Goal: Information Seeking & Learning: Learn about a topic

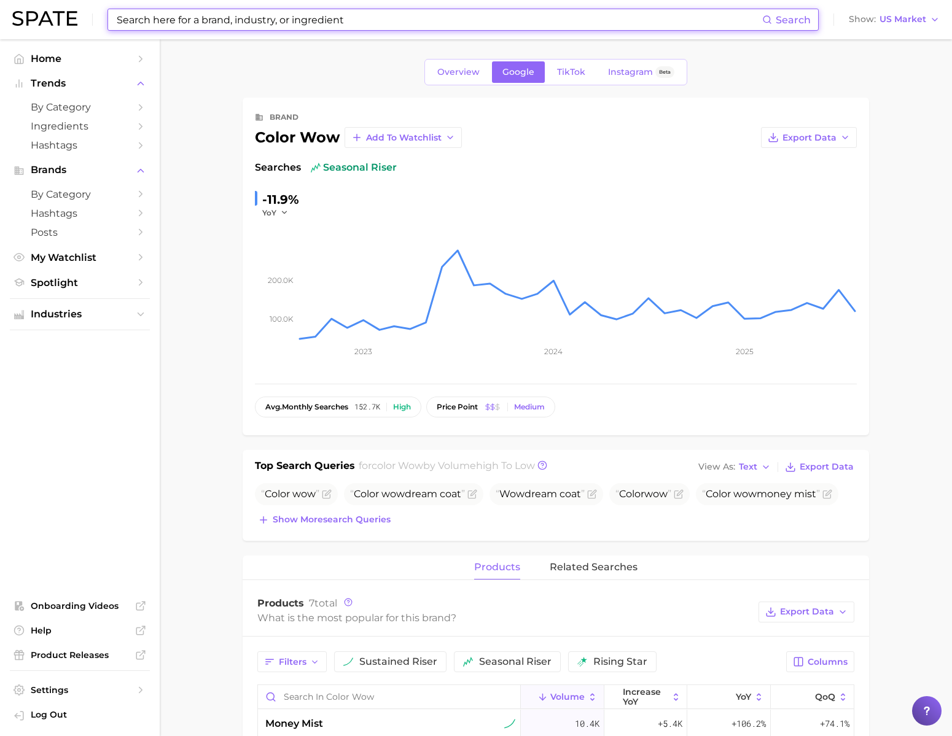
scroll to position [569, 0]
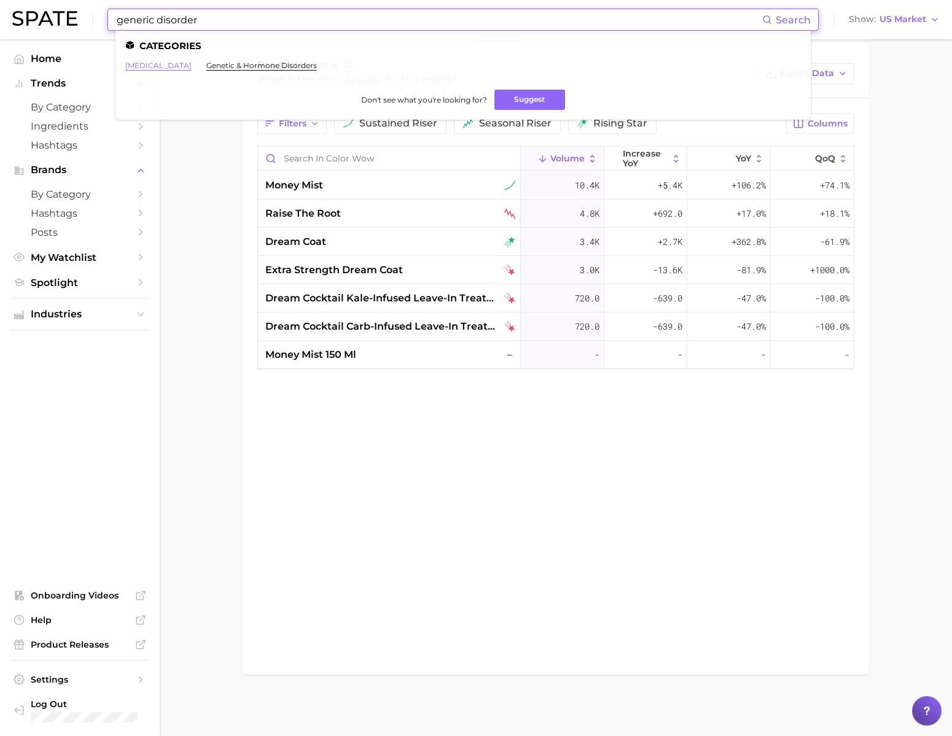
type input "generic disorder"
click at [191, 64] on link "[MEDICAL_DATA]" at bounding box center [158, 65] width 66 height 9
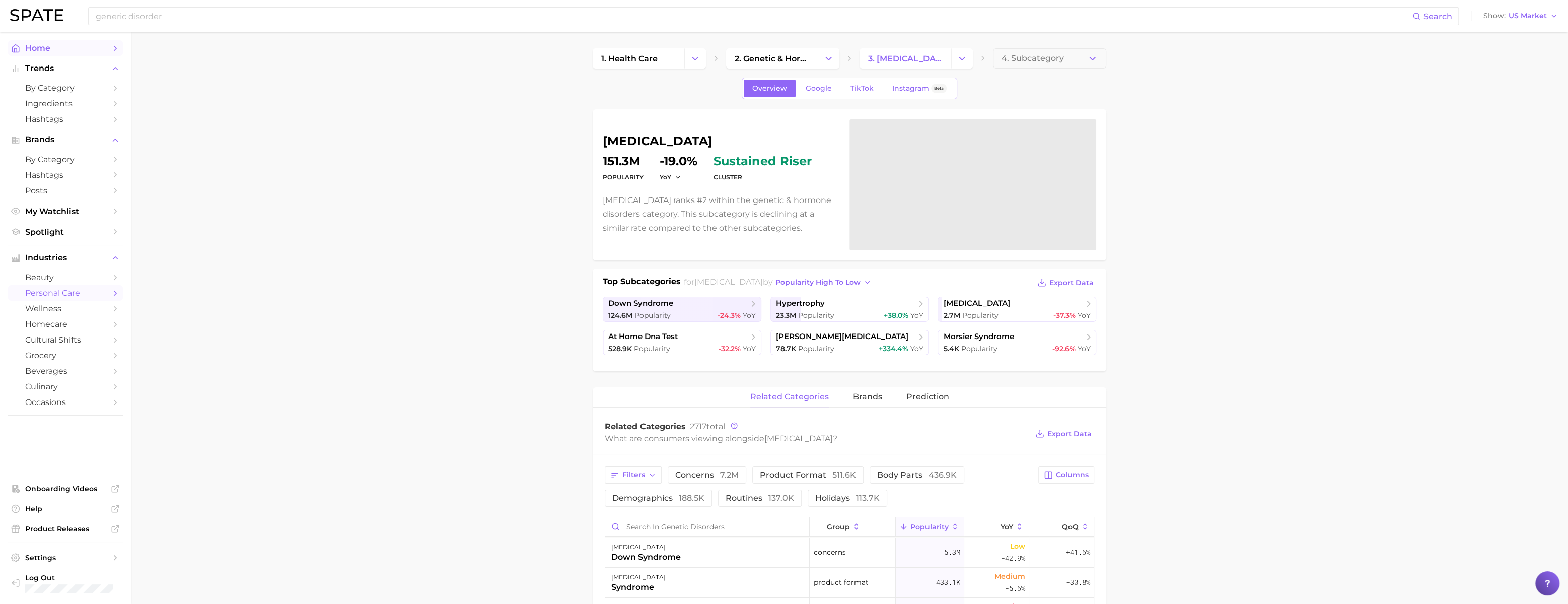
click at [75, 50] on span "Home" at bounding box center [66, 48] width 80 height 10
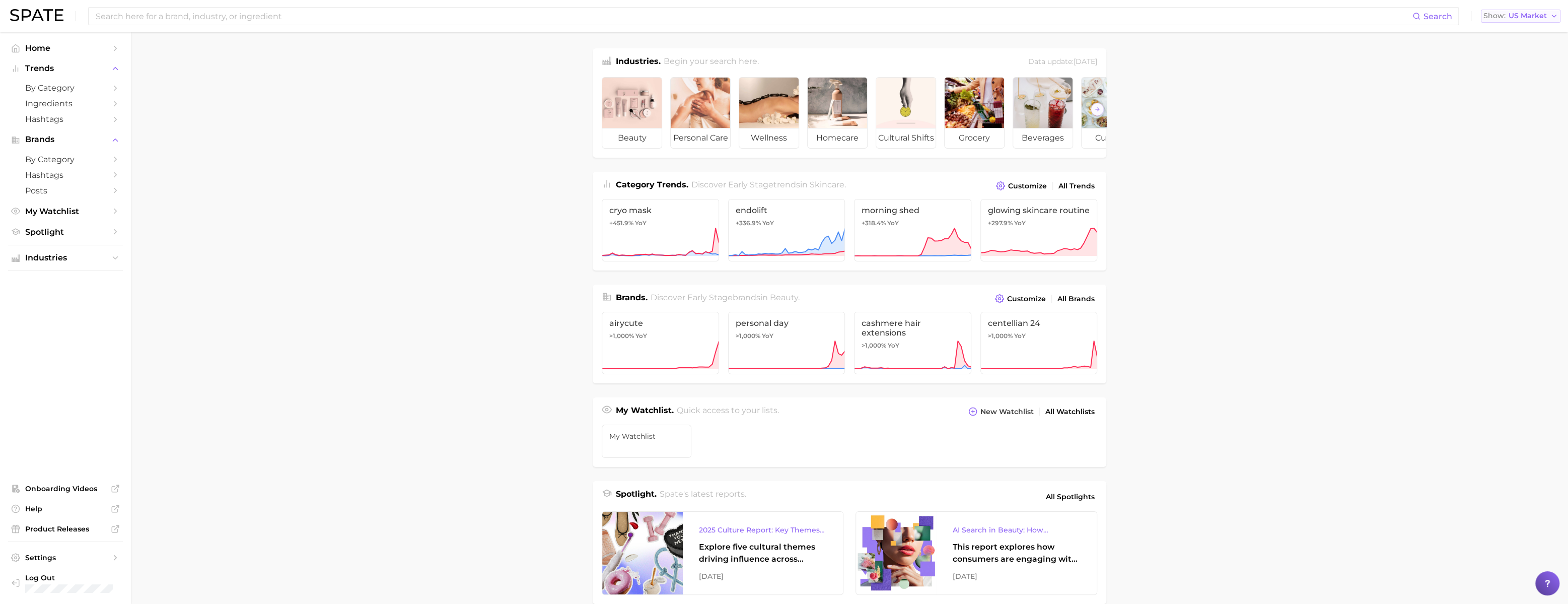
click at [780, 19] on span "US Market" at bounding box center [1527, 16] width 39 height 6
click at [780, 91] on span "[GEOGRAPHIC_DATA]" at bounding box center [1525, 87] width 78 height 8
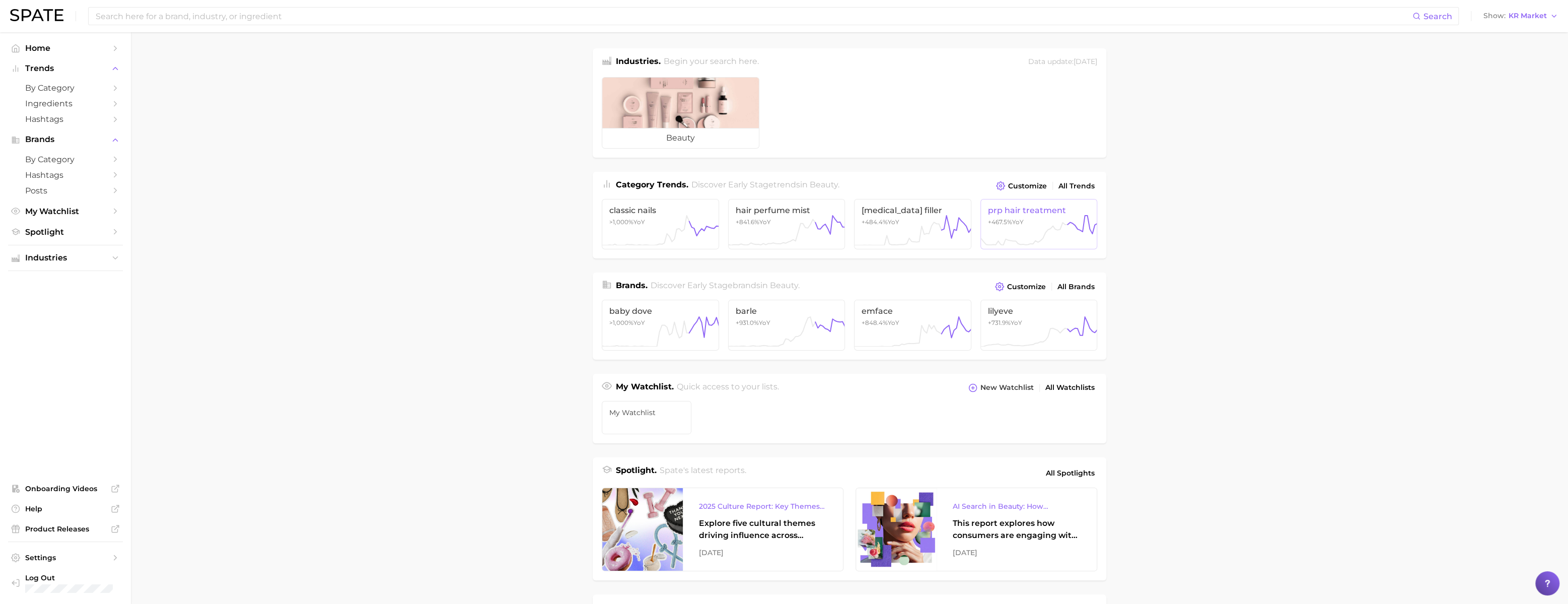
click at [780, 222] on icon at bounding box center [1038, 230] width 117 height 30
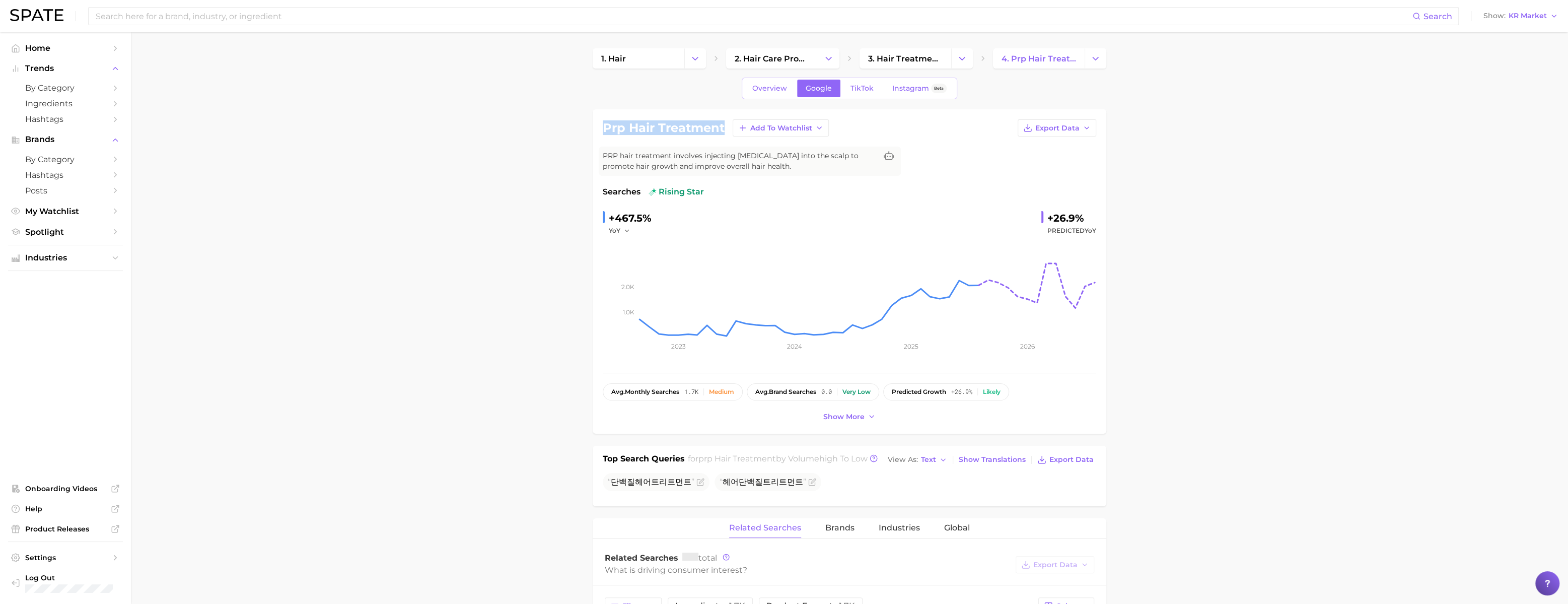
drag, startPoint x: 631, startPoint y: 135, endPoint x: 722, endPoint y: 137, distance: 91.0
click at [722, 134] on h1 "prp hair treatment" at bounding box center [663, 128] width 122 height 12
copy h1 "prp hair treatment"
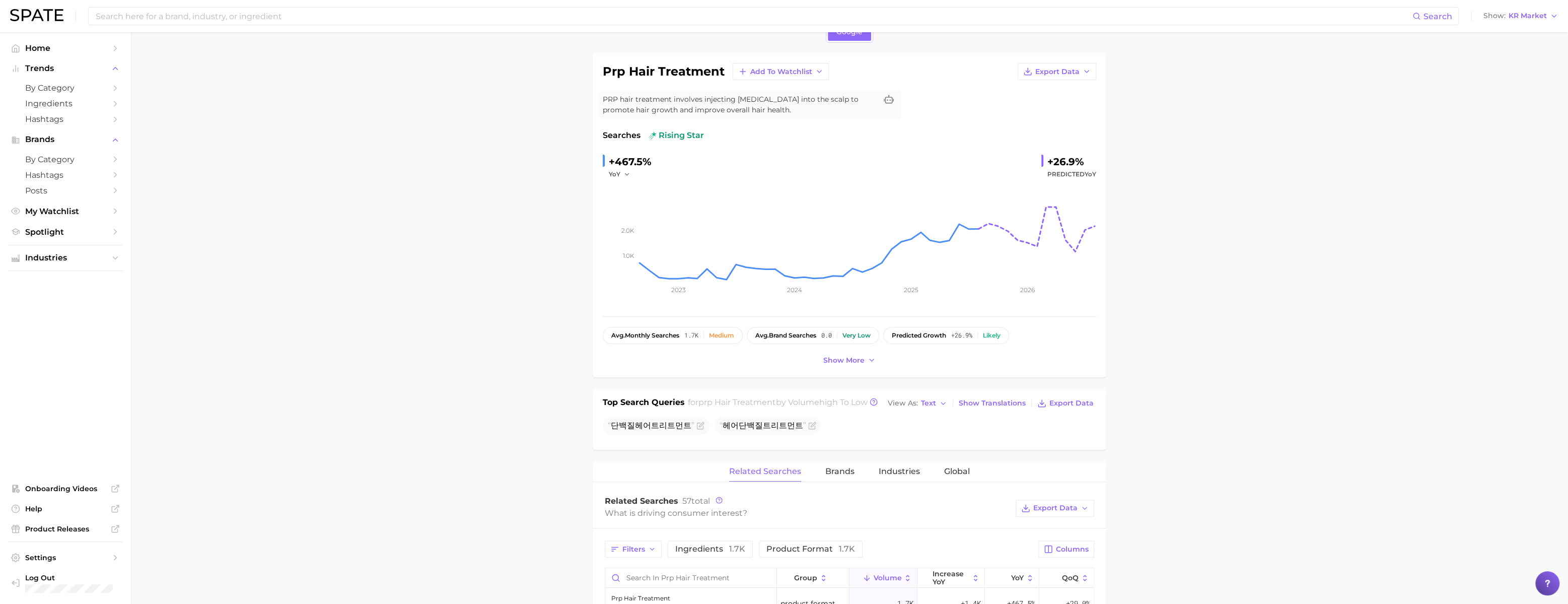
scroll to position [56, 0]
drag, startPoint x: 572, startPoint y: 195, endPoint x: 549, endPoint y: 185, distance: 25.1
click at [572, 195] on main "1. hair 2. hair care products 3. hair treatments 4. prp hair treatment Google p…" at bounding box center [850, 606] width 1437 height 1259
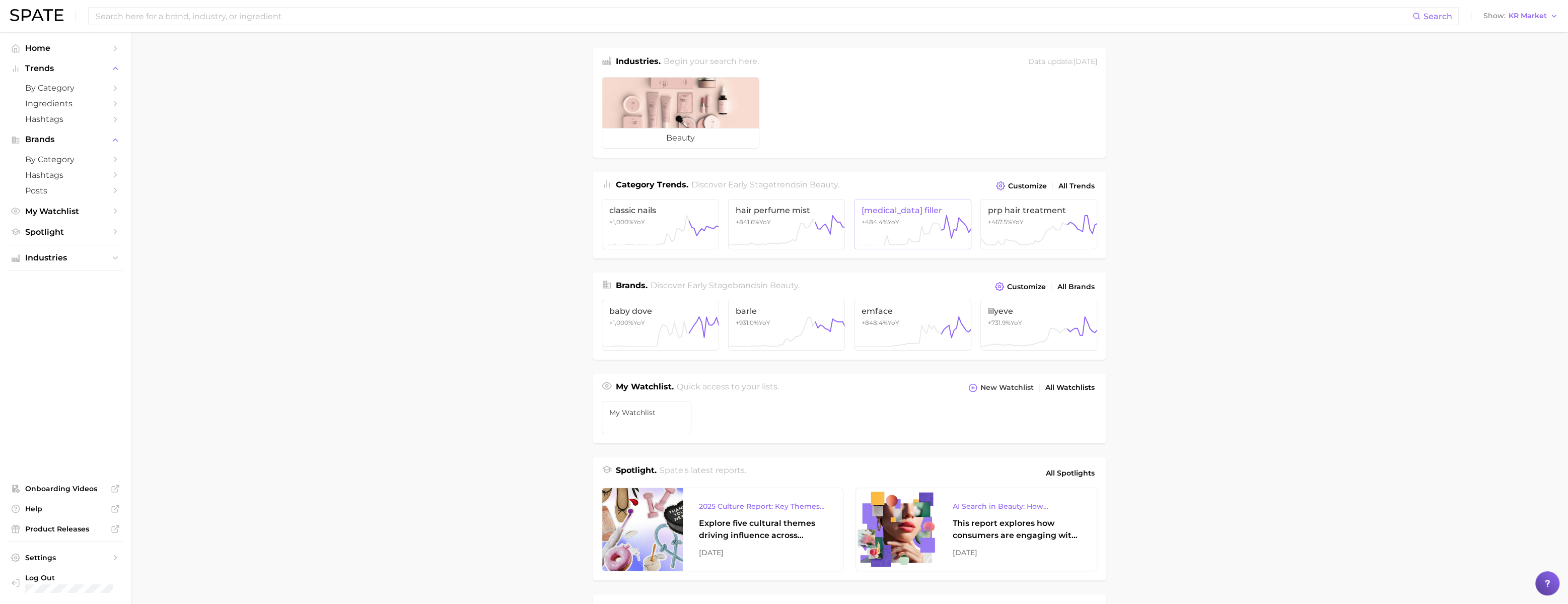
click at [780, 233] on icon at bounding box center [912, 230] width 117 height 30
click at [650, 228] on icon at bounding box center [660, 230] width 117 height 30
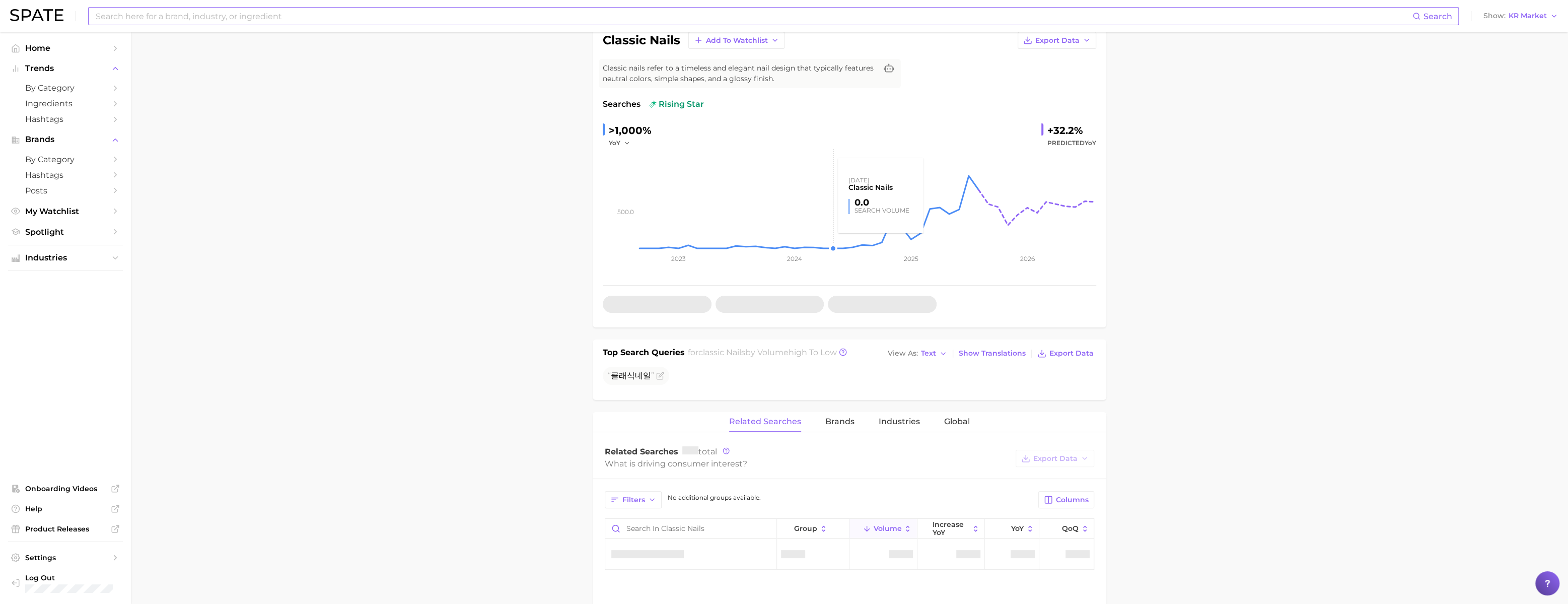
scroll to position [121, 0]
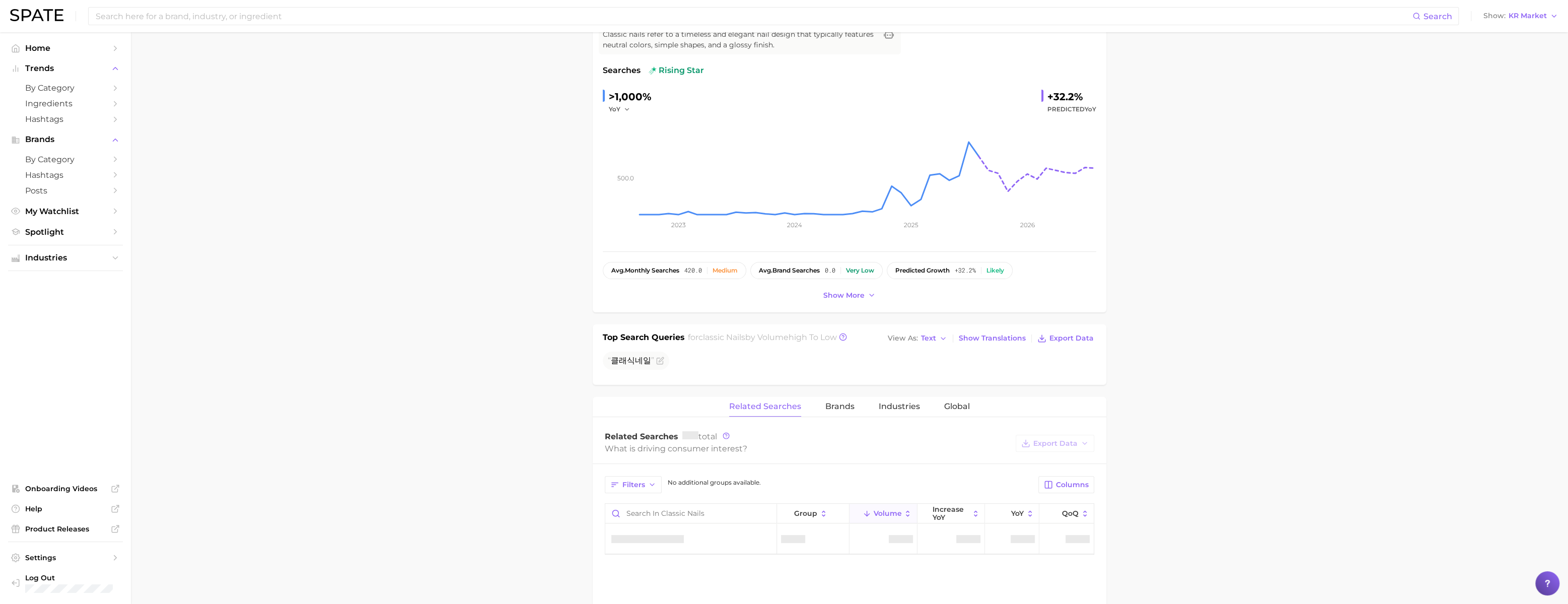
click at [500, 322] on main "1. nails 2. nail art 3. nail designs 4. classic nails Overview Google TikTok In…" at bounding box center [850, 448] width 1437 height 1076
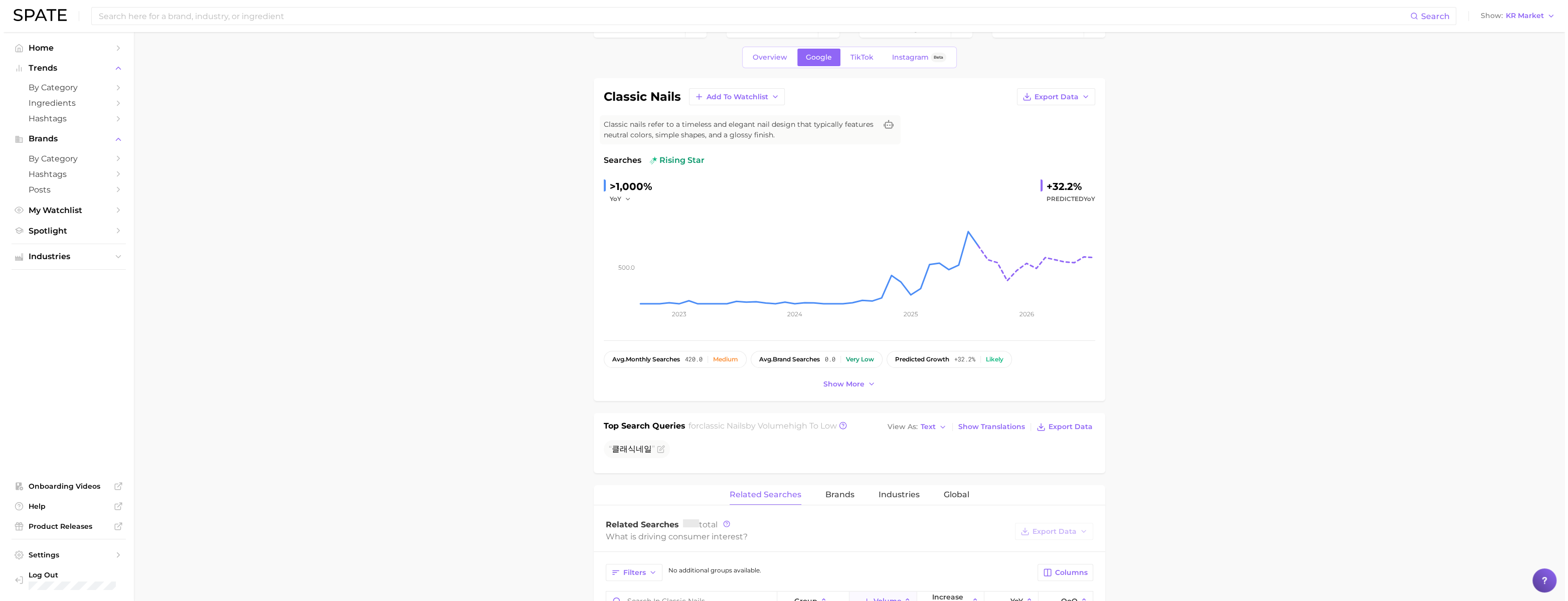
scroll to position [0, 0]
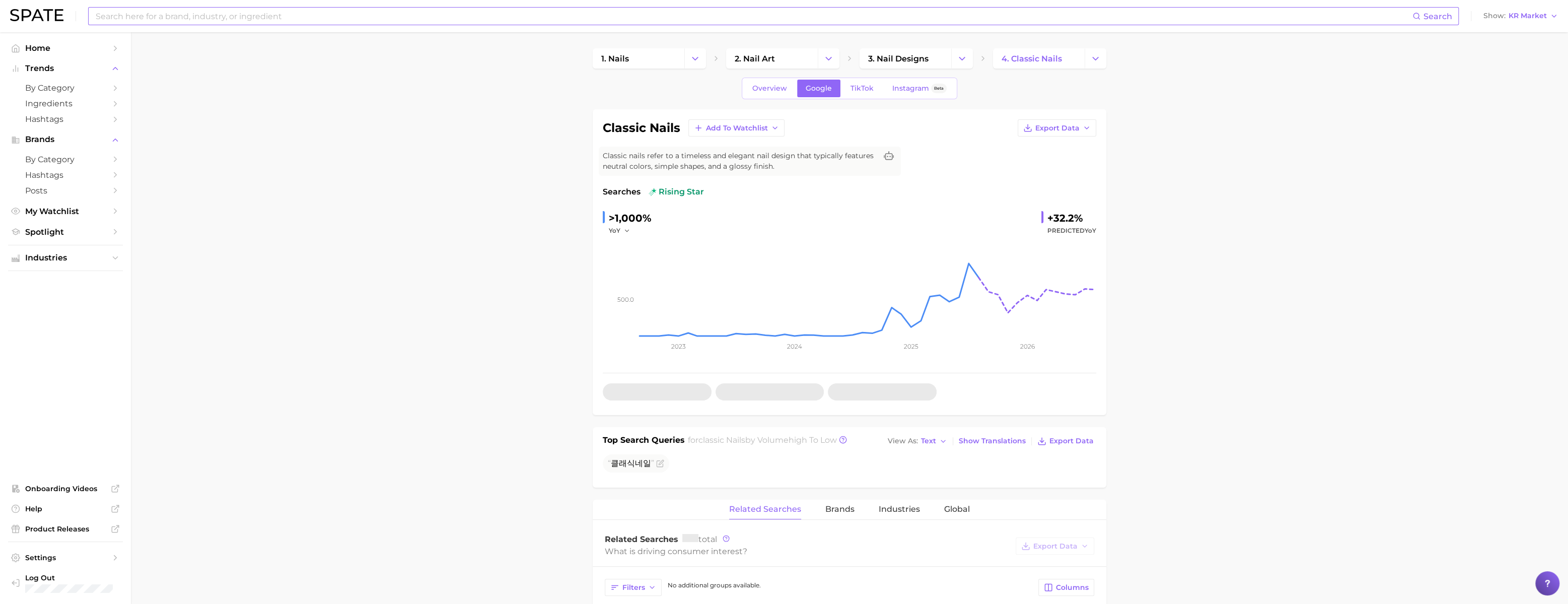
click at [520, 16] on input at bounding box center [753, 16] width 1318 height 17
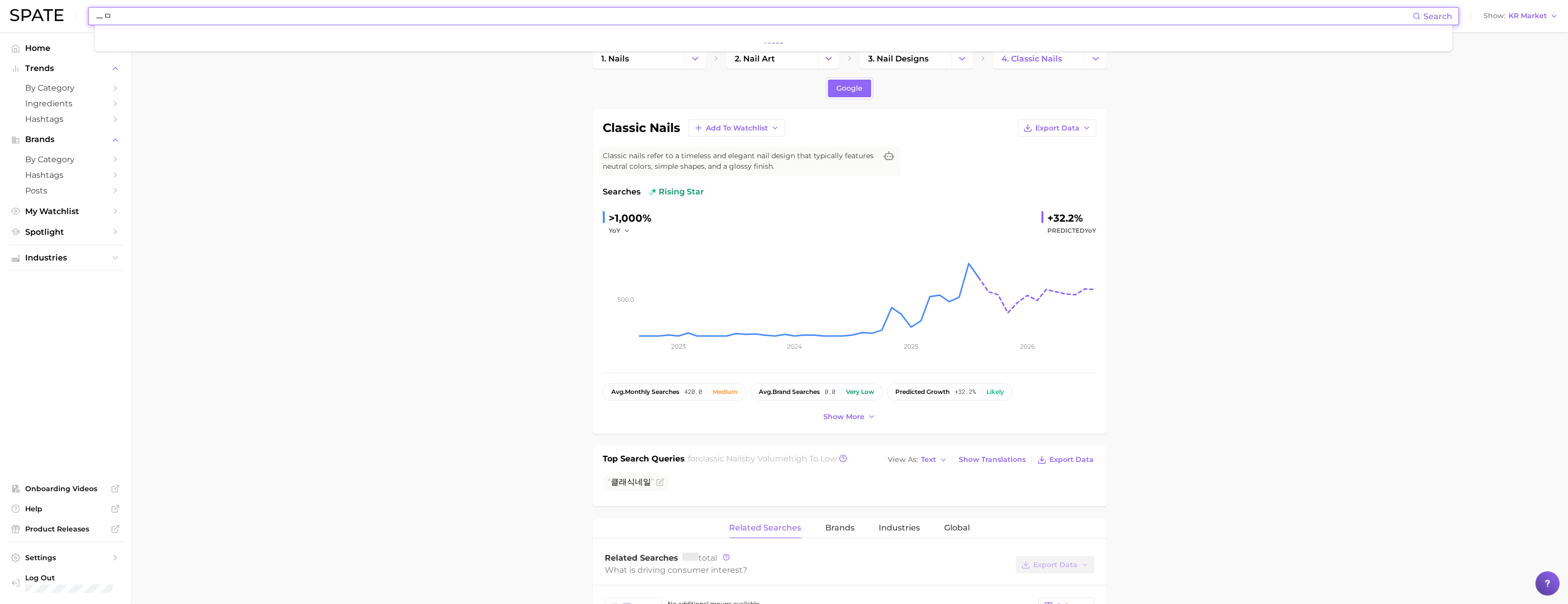
type input "ㅡ"
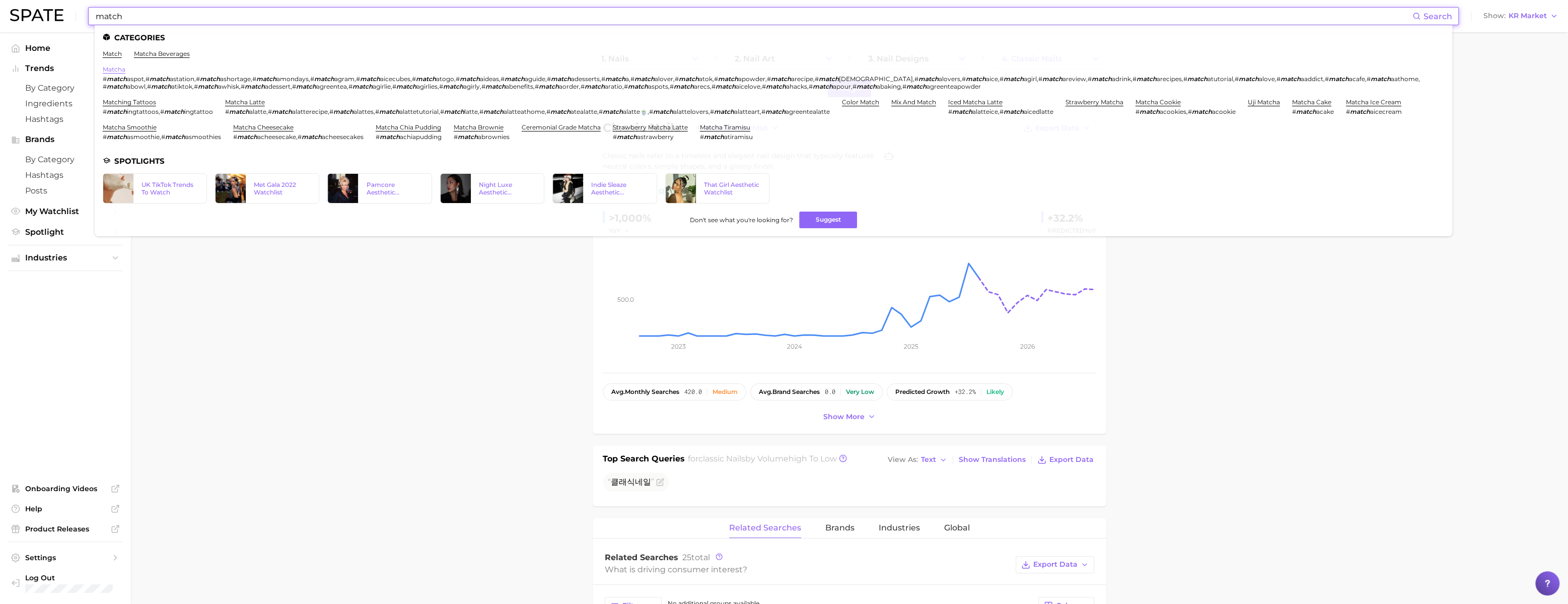
type input "match"
click at [125, 72] on link "matcha" at bounding box center [114, 69] width 23 height 7
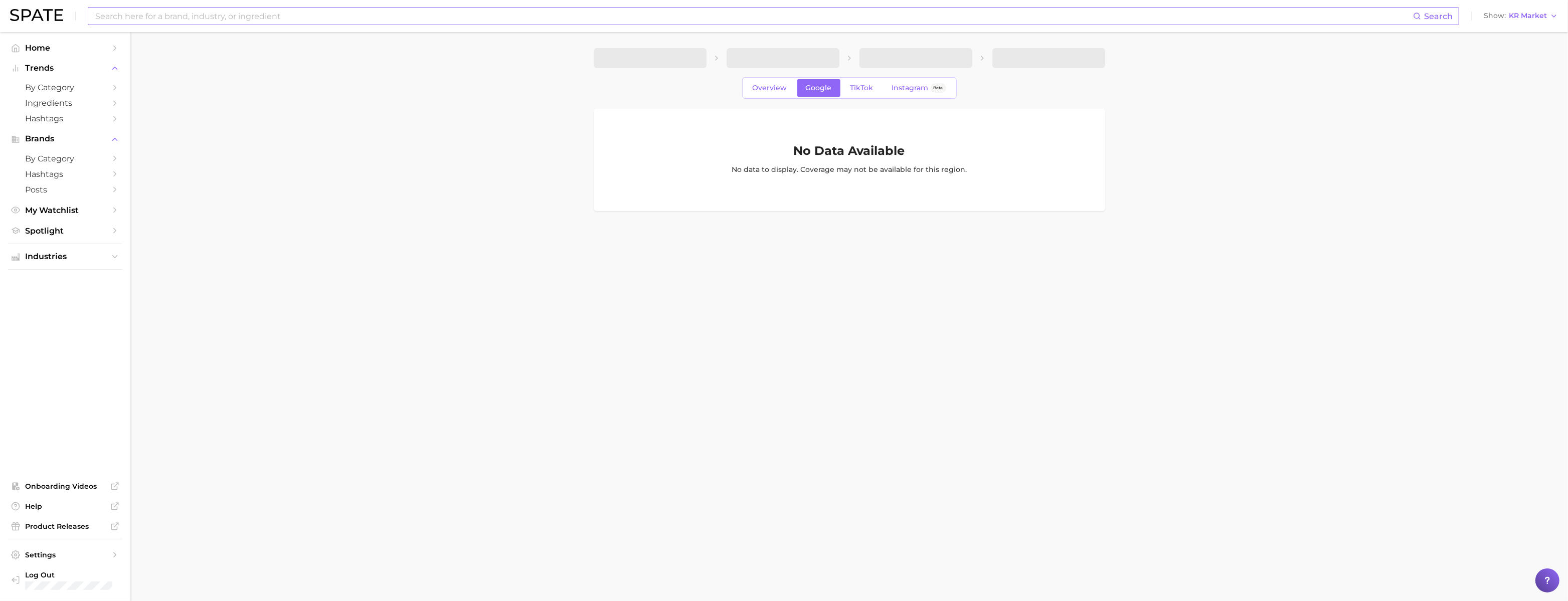
click at [746, 105] on div "Overview Google TikTok Instagram Beta No Data Available No data to display. Cov…" at bounding box center [849, 145] width 511 height 134
click at [752, 90] on span "Overview" at bounding box center [769, 88] width 34 height 8
click at [764, 92] on span "Overview" at bounding box center [769, 88] width 34 height 8
click at [755, 96] on link "Overview" at bounding box center [769, 87] width 51 height 17
click at [762, 92] on span "Overview" at bounding box center [769, 88] width 34 height 8
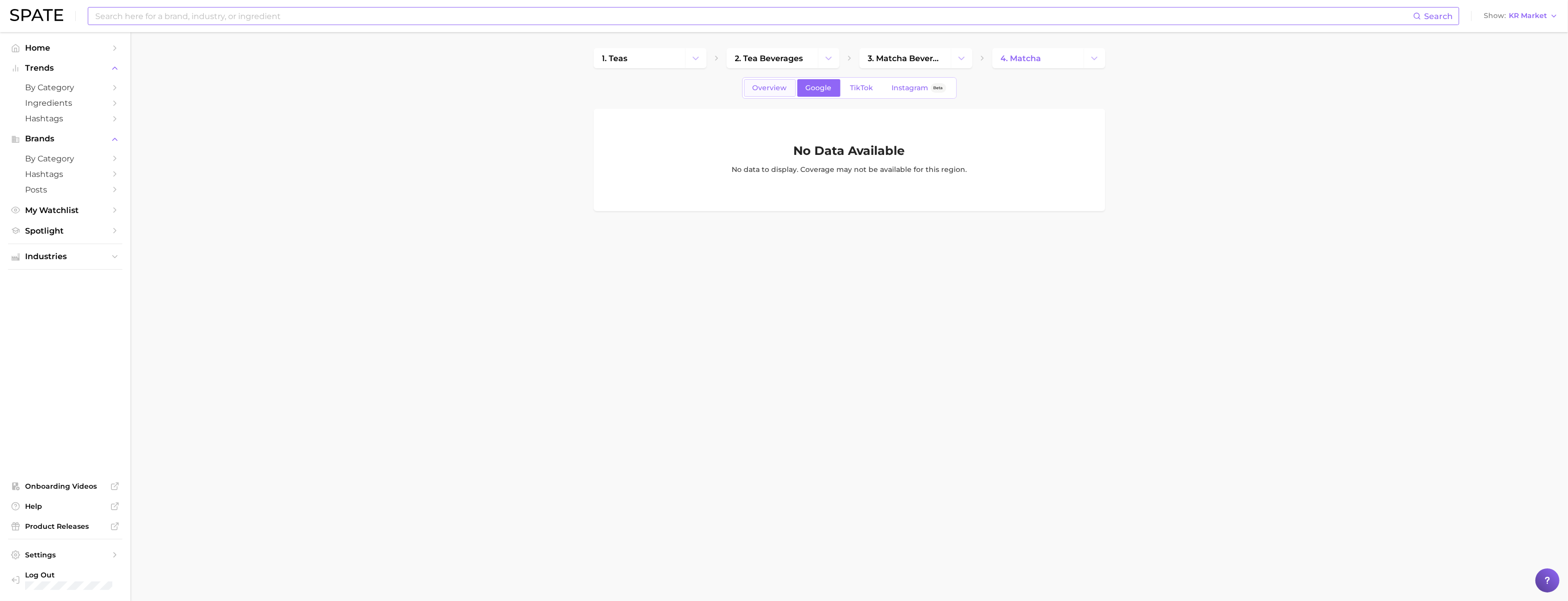
click at [768, 92] on span "Overview" at bounding box center [769, 88] width 34 height 8
click at [777, 87] on link "TikTok" at bounding box center [862, 87] width 40 height 17
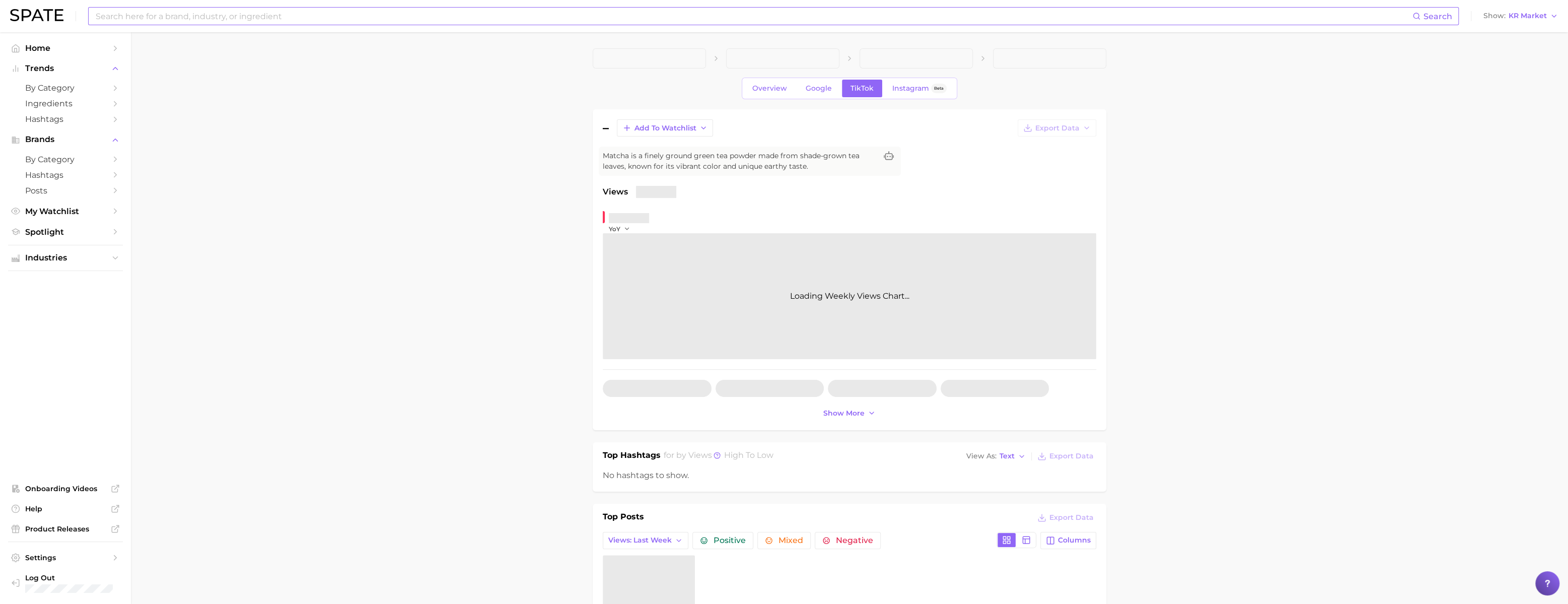
click at [780, 86] on div "Overview Google TikTok Instagram Beta" at bounding box center [849, 89] width 216 height 21
click at [762, 97] on link "Overview" at bounding box center [769, 88] width 52 height 17
